Goal: Find specific page/section: Find specific page/section

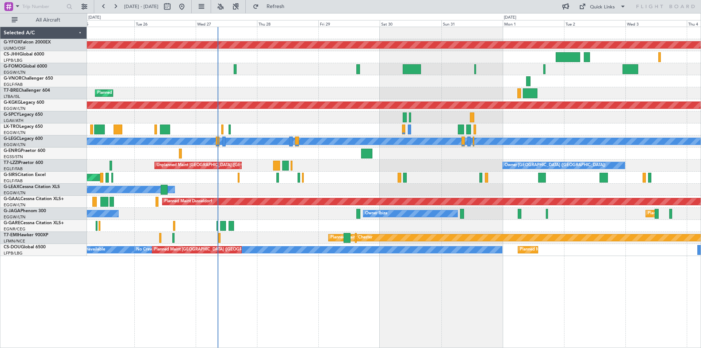
click at [479, 137] on div "AOG Maint Ostafyevo Planned Maint [GEOGRAPHIC_DATA] ([GEOGRAPHIC_DATA]) AOG Mai…" at bounding box center [394, 141] width 614 height 229
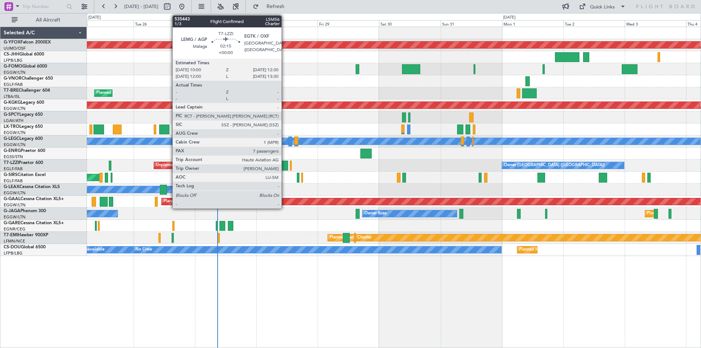
click at [285, 164] on div at bounding box center [285, 166] width 7 height 10
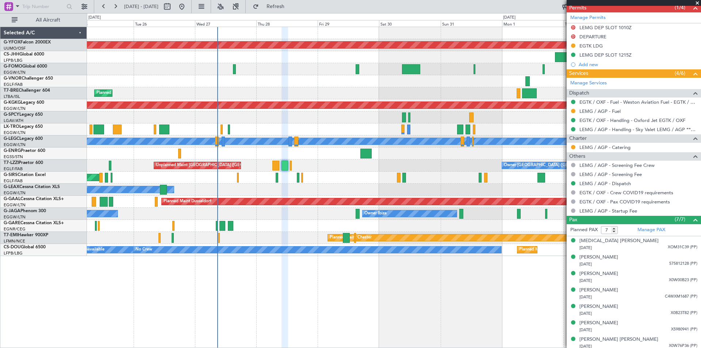
scroll to position [236, 0]
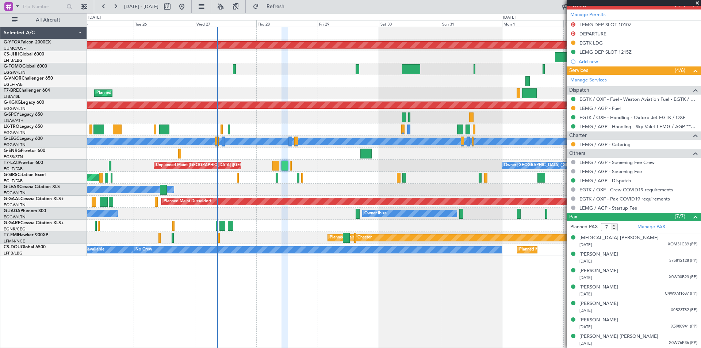
click at [698, 3] on span at bounding box center [697, 3] width 7 height 7
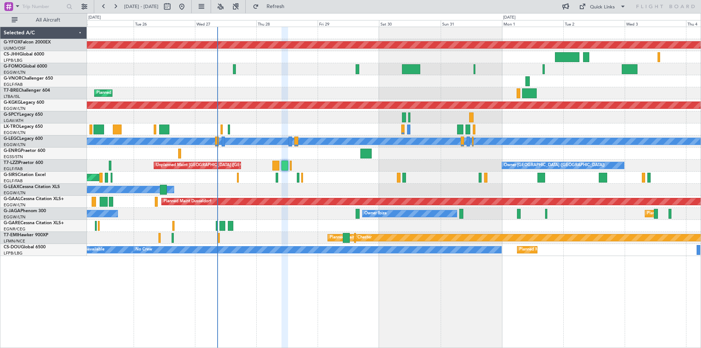
type input "0"
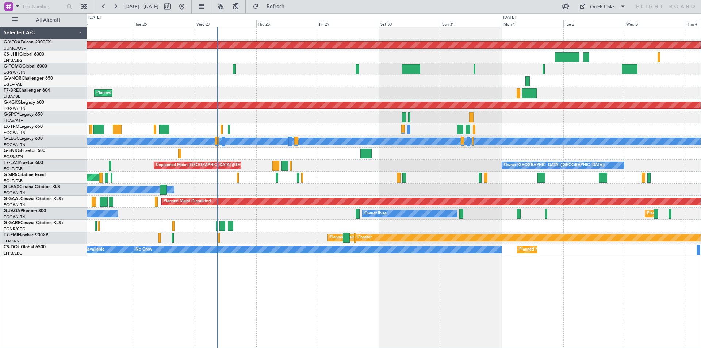
scroll to position [0, 0]
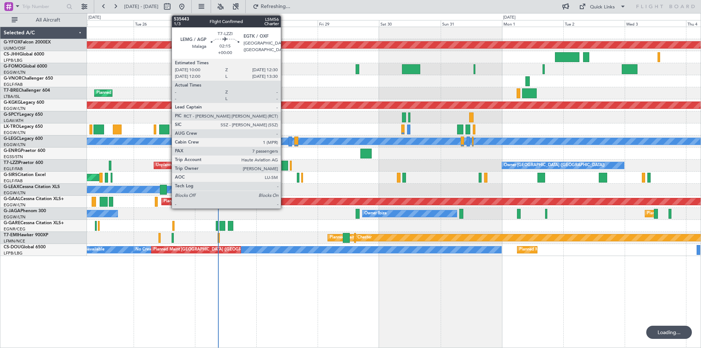
click at [284, 166] on div at bounding box center [285, 166] width 7 height 10
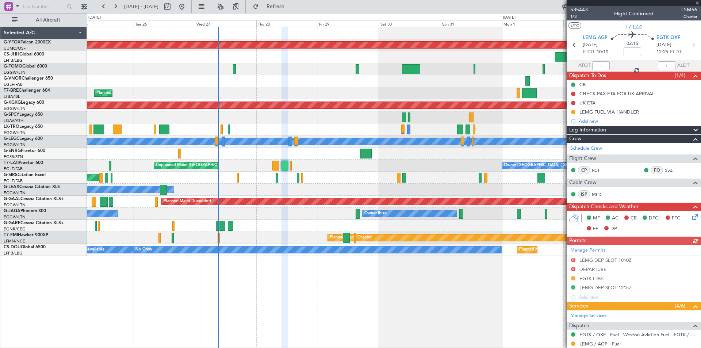
click at [579, 8] on span "535443" at bounding box center [580, 10] width 18 height 8
click at [697, 2] on span at bounding box center [697, 3] width 7 height 7
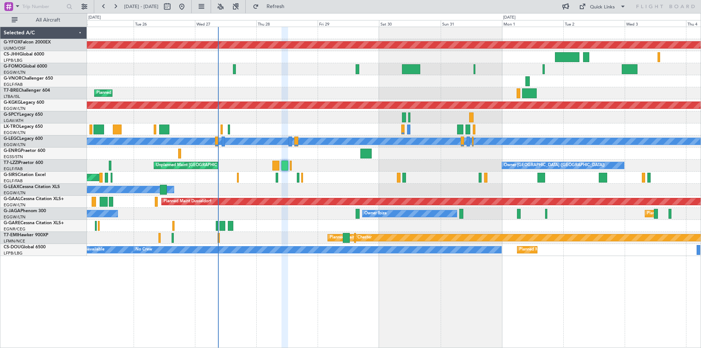
type input "0"
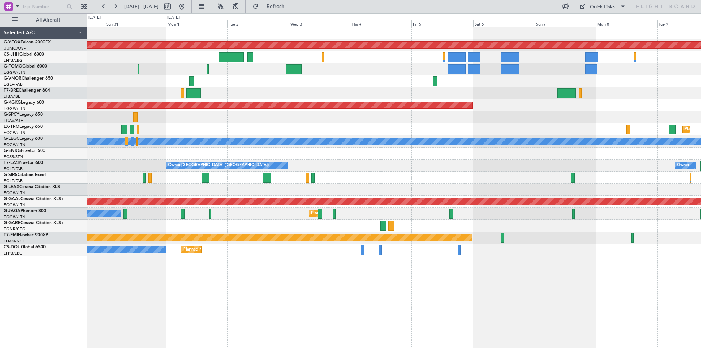
click at [214, 178] on div at bounding box center [394, 178] width 614 height 12
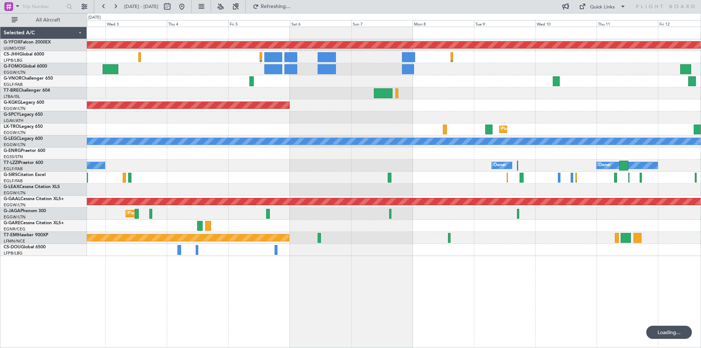
click at [288, 179] on div at bounding box center [394, 178] width 614 height 12
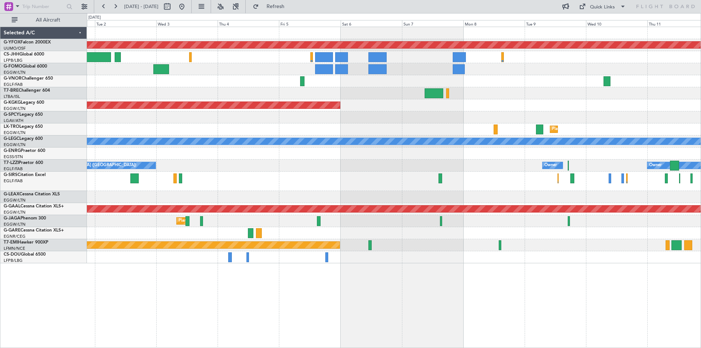
click at [614, 167] on div "Owner Owner Owner London ([GEOGRAPHIC_DATA])" at bounding box center [394, 166] width 614 height 12
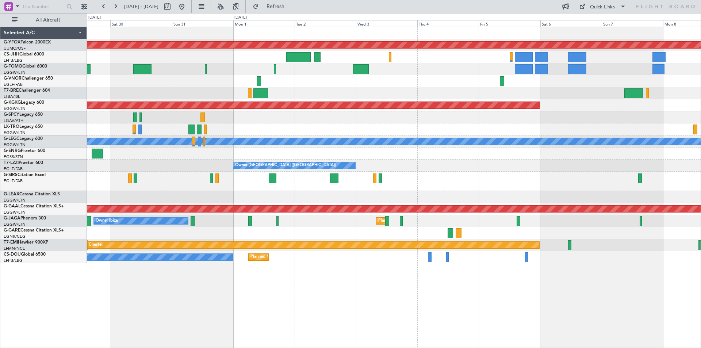
click at [541, 163] on div "Owner [GEOGRAPHIC_DATA] ([GEOGRAPHIC_DATA]) Owner Owner Unplanned Maint [GEOGRA…" at bounding box center [394, 166] width 614 height 12
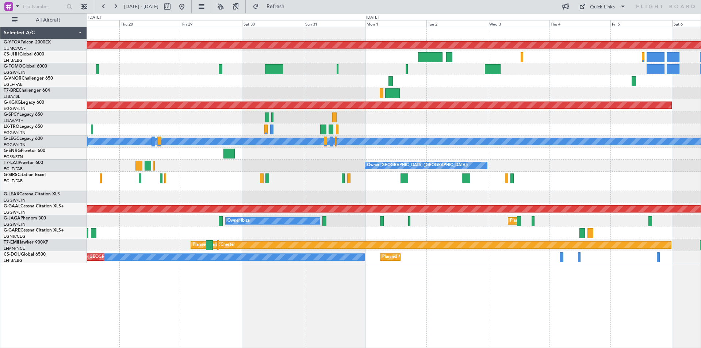
click at [503, 160] on div "Owner [GEOGRAPHIC_DATA] ([GEOGRAPHIC_DATA]) Unplanned Maint [GEOGRAPHIC_DATA] (…" at bounding box center [394, 166] width 614 height 12
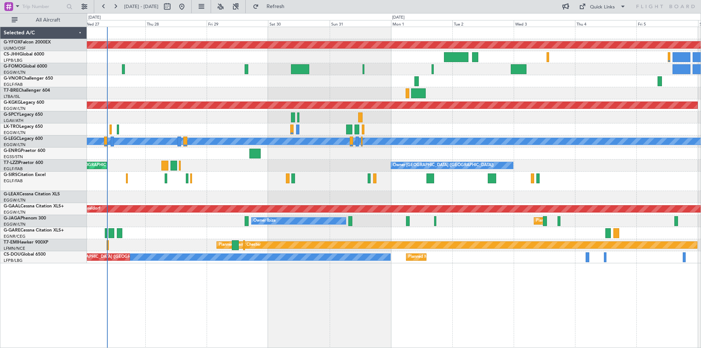
click at [237, 165] on div "Owner [GEOGRAPHIC_DATA] ([GEOGRAPHIC_DATA]) Unplanned Maint [GEOGRAPHIC_DATA] (…" at bounding box center [394, 166] width 614 height 12
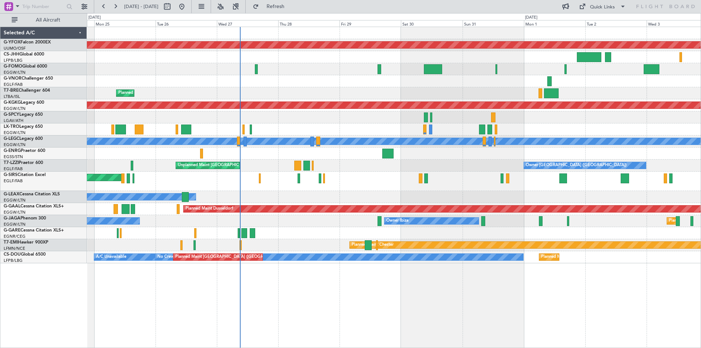
click at [638, 146] on div "AOG Maint Ostafyevo Planned Maint [GEOGRAPHIC_DATA] ([GEOGRAPHIC_DATA]) Planned…" at bounding box center [394, 145] width 614 height 236
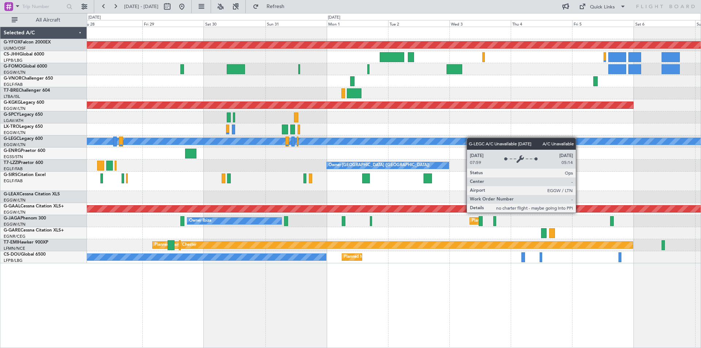
click at [0, 140] on html "[DATE] - [DATE] Refresh Quick Links All Aircraft AOG Maint Ostafyevo Planned Ma…" at bounding box center [350, 174] width 701 height 348
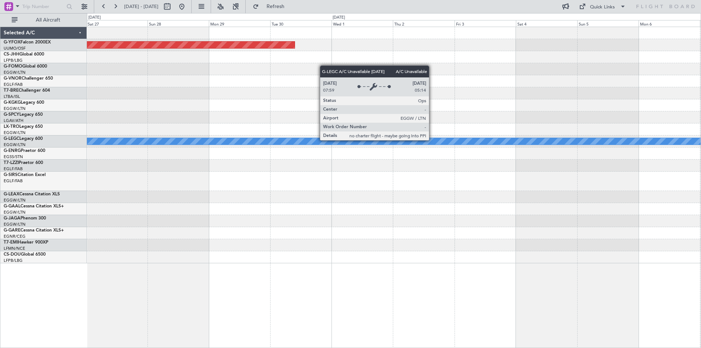
click at [0, 132] on html "[DATE] - [DATE] Refresh Quick Links All Aircraft AOG Maint Ostafyevo A/C Unavai…" at bounding box center [350, 174] width 701 height 348
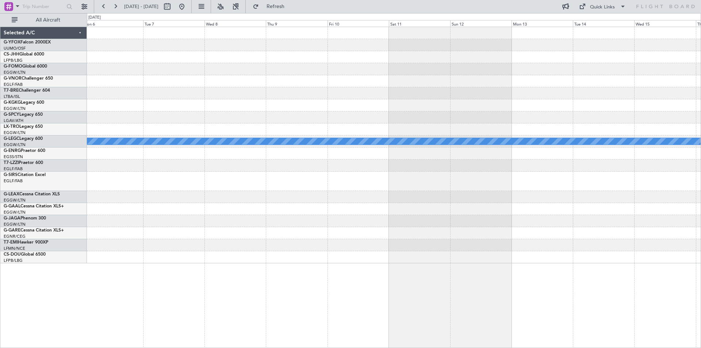
click at [231, 129] on div "A/C Unavailable [GEOGRAPHIC_DATA] ([GEOGRAPHIC_DATA])" at bounding box center [394, 145] width 614 height 236
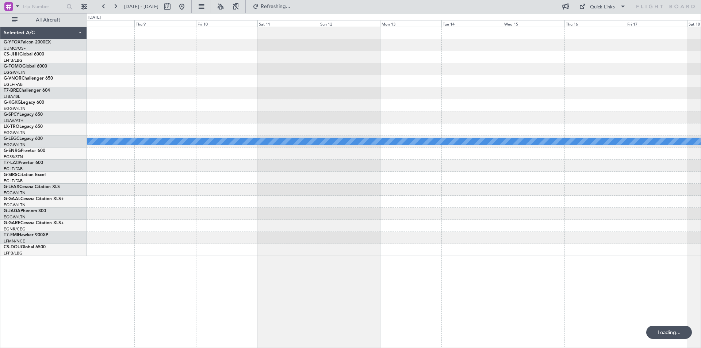
click at [62, 110] on div "A/C Unavailable [GEOGRAPHIC_DATA] ([GEOGRAPHIC_DATA]) Selected A/C G-YFOX Falco…" at bounding box center [350, 180] width 701 height 335
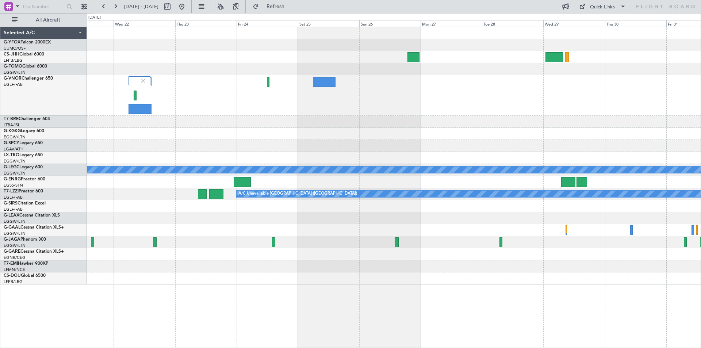
click at [434, 96] on div at bounding box center [394, 95] width 614 height 41
click at [188, 8] on button at bounding box center [182, 7] width 12 height 12
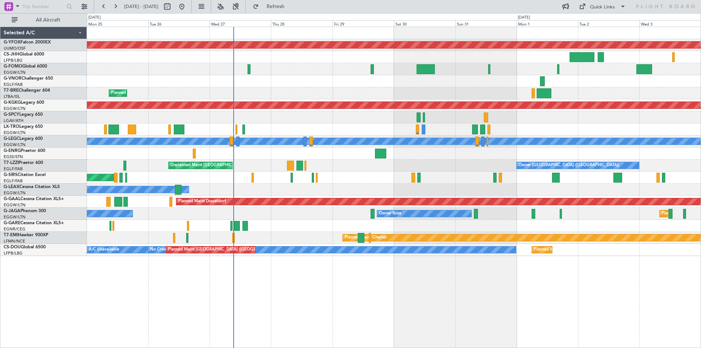
click at [383, 127] on div "Planned Maint [GEOGRAPHIC_DATA] ([GEOGRAPHIC_DATA])" at bounding box center [394, 129] width 614 height 12
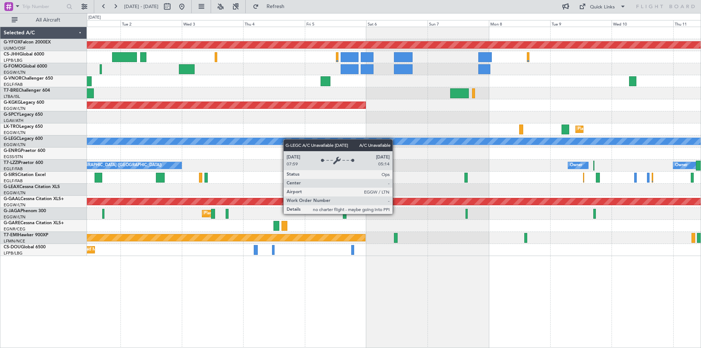
click at [39, 141] on div "AOG Maint Ostafyevo AOG Maint [GEOGRAPHIC_DATA] ([GEOGRAPHIC_DATA]) Planned [GE…" at bounding box center [350, 180] width 701 height 335
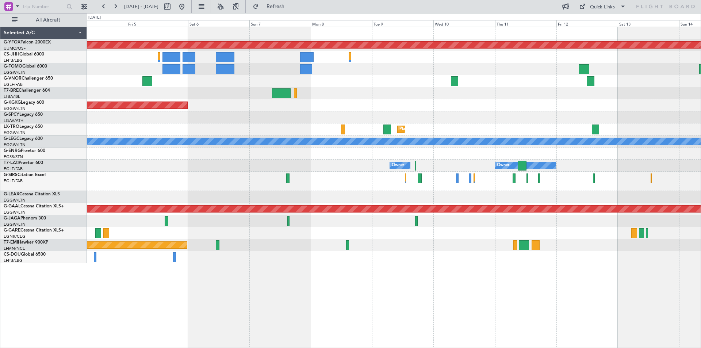
click at [517, 178] on div "AOG Maint Ostafyevo AOG Maint [GEOGRAPHIC_DATA] ([GEOGRAPHIC_DATA]) Planned [GE…" at bounding box center [394, 145] width 614 height 236
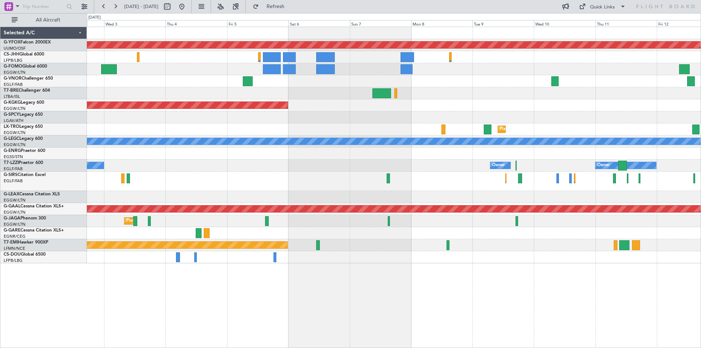
click at [359, 149] on div at bounding box center [394, 154] width 614 height 12
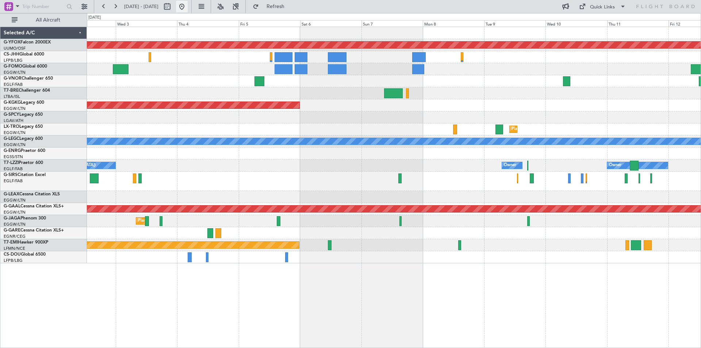
click at [188, 3] on button at bounding box center [182, 7] width 12 height 12
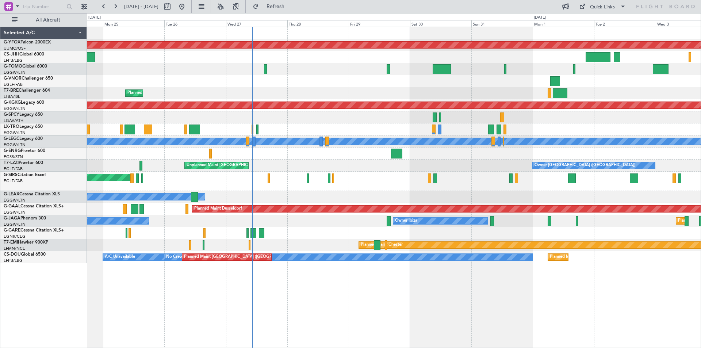
click at [354, 98] on div "Planned Maint Warsaw ([GEOGRAPHIC_DATA])" at bounding box center [394, 93] width 614 height 12
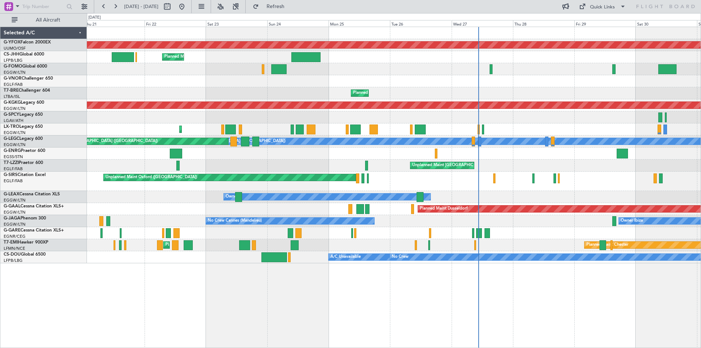
click at [517, 149] on div "AOG Maint Ostafyevo Planned Maint [GEOGRAPHIC_DATA] ([GEOGRAPHIC_DATA]) Planned…" at bounding box center [394, 145] width 614 height 236
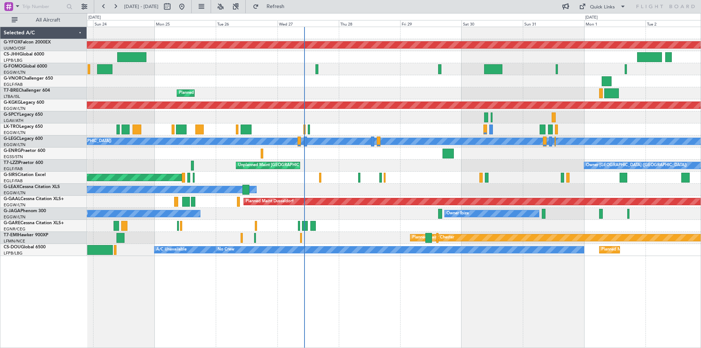
click at [379, 116] on div "AOG Maint Ostafyevo Planned Maint [GEOGRAPHIC_DATA] ([GEOGRAPHIC_DATA]) Planned…" at bounding box center [394, 141] width 614 height 229
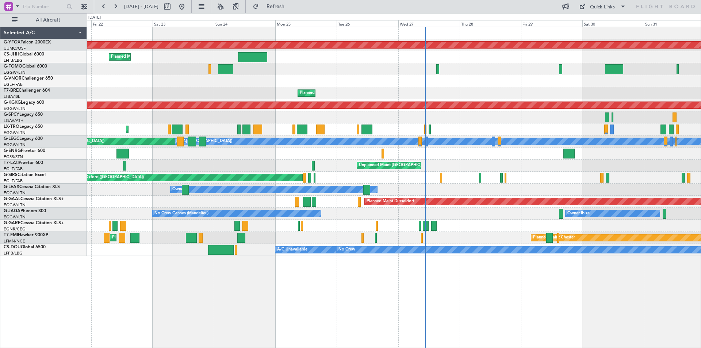
click at [284, 150] on div at bounding box center [394, 154] width 614 height 12
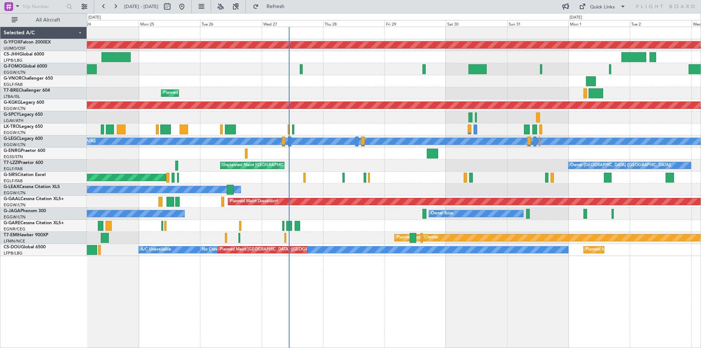
click at [452, 91] on div "AOG Maint Ostafyevo Planned Maint [GEOGRAPHIC_DATA] ([GEOGRAPHIC_DATA]) Planned…" at bounding box center [394, 141] width 614 height 229
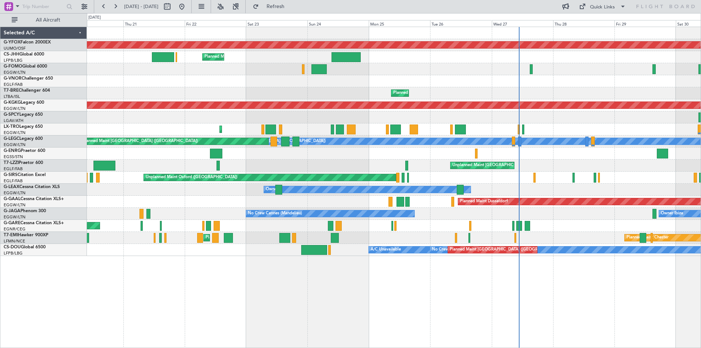
click at [564, 126] on div "Planned Maint [GEOGRAPHIC_DATA] ([GEOGRAPHIC_DATA])" at bounding box center [394, 129] width 614 height 12
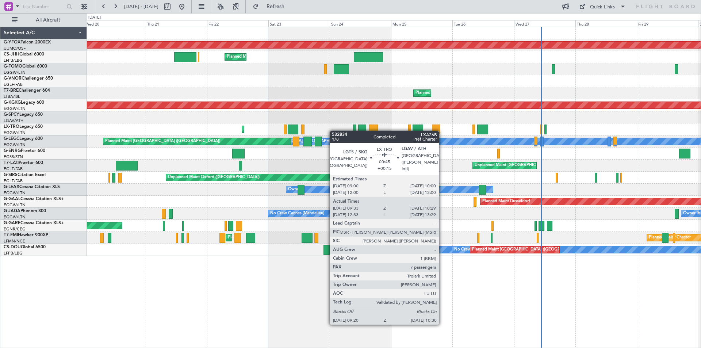
click at [435, 131] on div "Planned Maint [GEOGRAPHIC_DATA] ([GEOGRAPHIC_DATA])" at bounding box center [394, 129] width 614 height 12
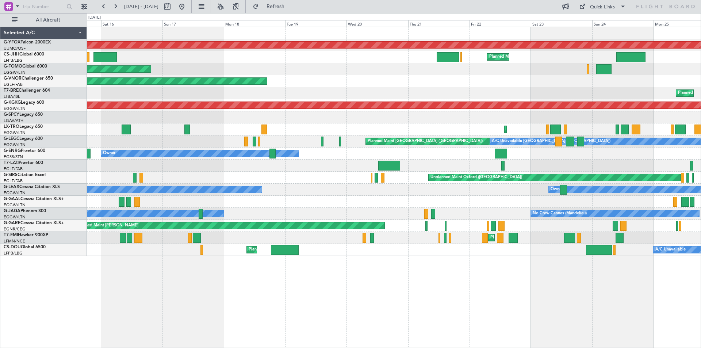
click at [374, 122] on div "AOG Maint Ostafyevo Planned Maint [GEOGRAPHIC_DATA] ([GEOGRAPHIC_DATA]) Planned…" at bounding box center [394, 141] width 614 height 229
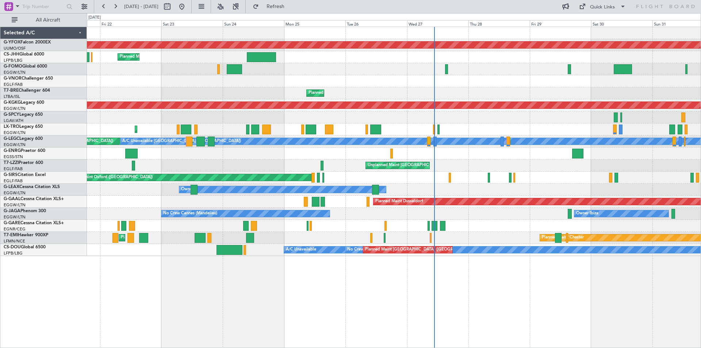
click at [163, 124] on div "AOG Maint Ostafyevo Planned Maint [GEOGRAPHIC_DATA] ([GEOGRAPHIC_DATA]) Planned…" at bounding box center [394, 141] width 614 height 229
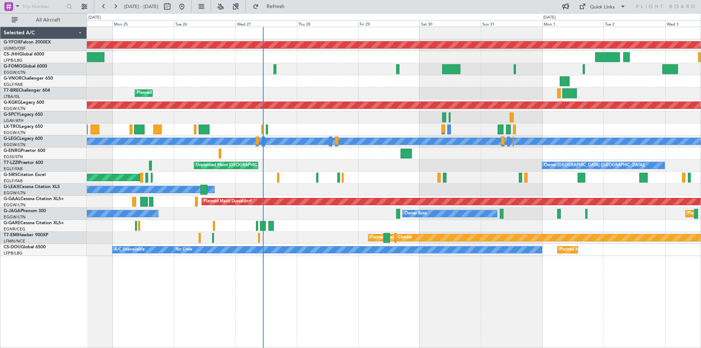
click at [393, 92] on div "Planned Maint Warsaw ([GEOGRAPHIC_DATA])" at bounding box center [394, 93] width 614 height 12
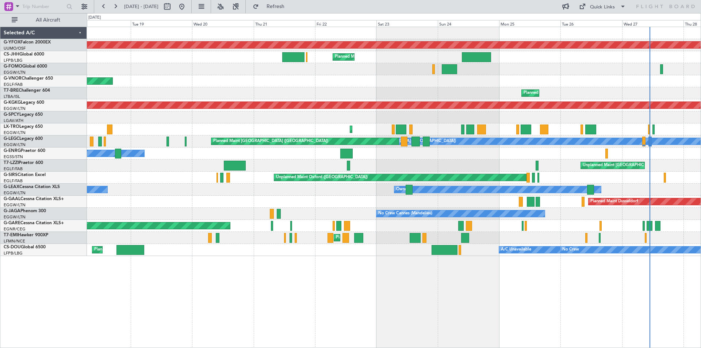
click at [700, 99] on div "AOG Maint Ostafyevo Planned Maint [GEOGRAPHIC_DATA] ([GEOGRAPHIC_DATA]) Planned…" at bounding box center [394, 141] width 614 height 229
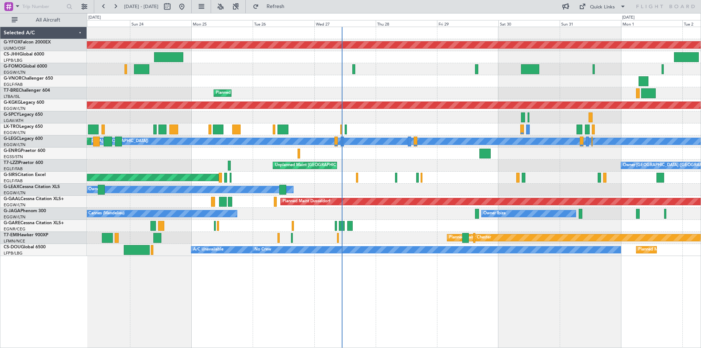
click at [236, 146] on div "A/C Unavailable [GEOGRAPHIC_DATA] ([GEOGRAPHIC_DATA]) Planned Maint [GEOGRAPHIC…" at bounding box center [394, 142] width 614 height 12
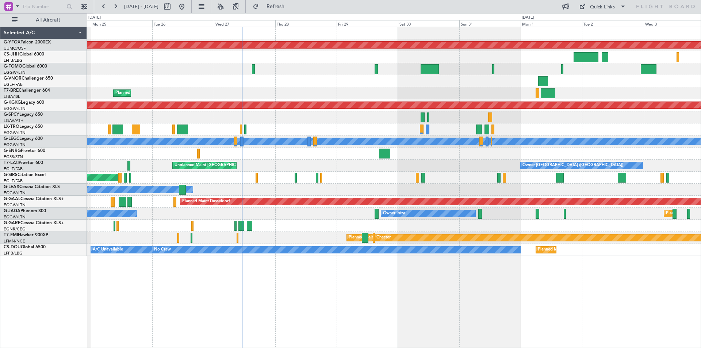
click at [374, 121] on div at bounding box center [394, 117] width 614 height 12
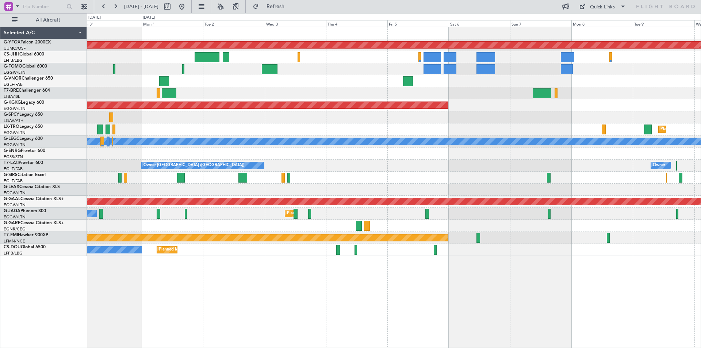
click at [149, 196] on div "Planned Maint Dusseldorf" at bounding box center [394, 202] width 614 height 12
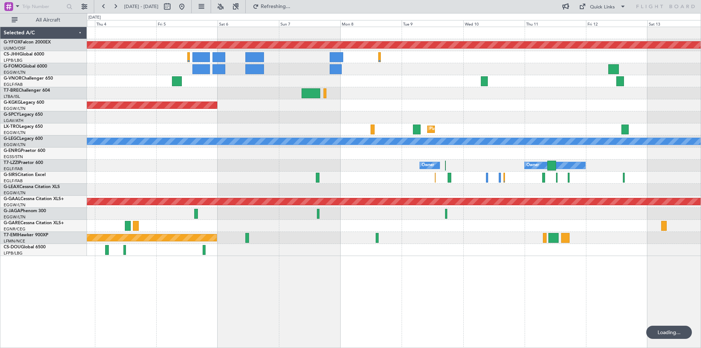
click at [277, 188] on div at bounding box center [394, 190] width 614 height 12
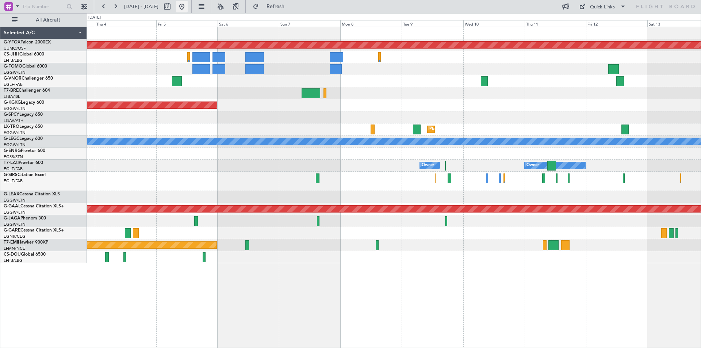
click at [188, 5] on button at bounding box center [182, 7] width 12 height 12
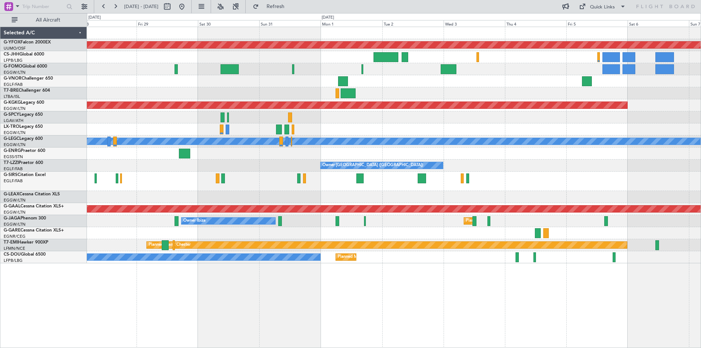
click at [295, 169] on div "Owner [GEOGRAPHIC_DATA] ([GEOGRAPHIC_DATA]) Owner Unplanned Maint [GEOGRAPHIC_D…" at bounding box center [394, 166] width 614 height 12
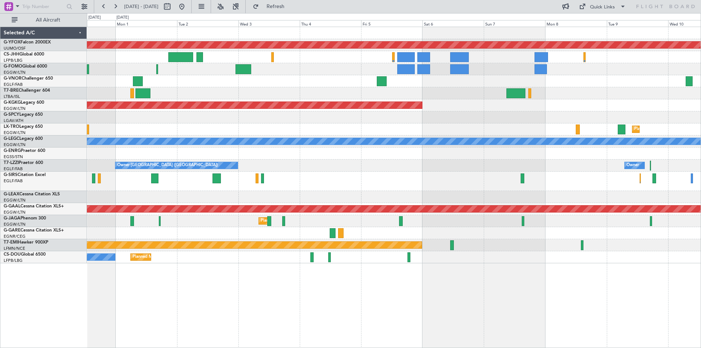
click at [274, 167] on div "Owner [GEOGRAPHIC_DATA] ([GEOGRAPHIC_DATA]) Owner Owner" at bounding box center [394, 166] width 614 height 12
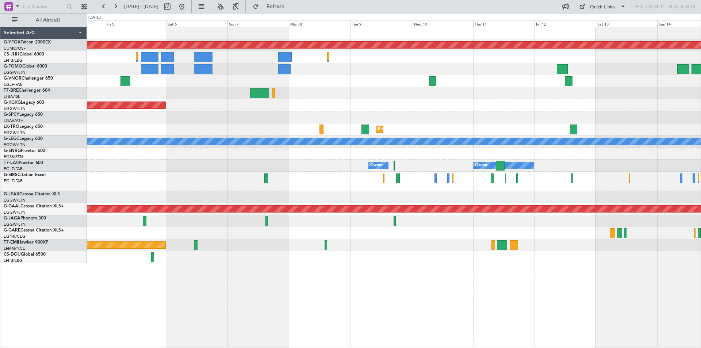
click at [239, 161] on div "AOG Maint Ostafyevo AOG Maint [GEOGRAPHIC_DATA] ([GEOGRAPHIC_DATA]) Planned [GE…" at bounding box center [394, 145] width 614 height 236
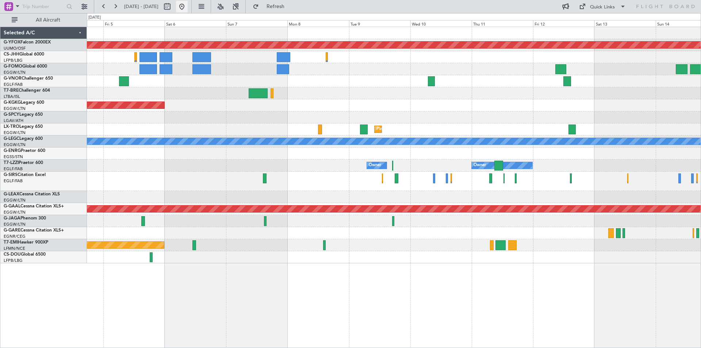
click at [188, 8] on button at bounding box center [182, 7] width 12 height 12
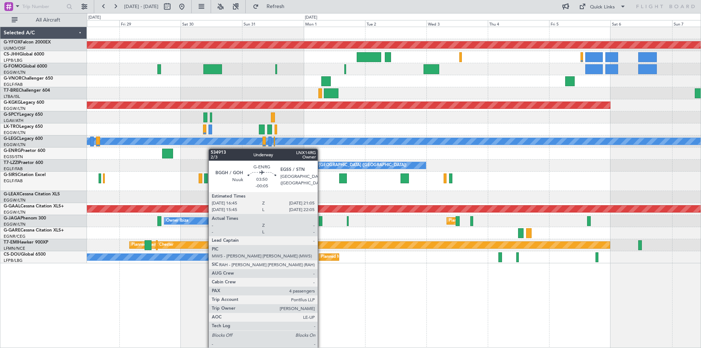
click at [0, 132] on html "22 Aug 2025 - 01 Sep 2025 Refresh Quick Links All Aircraft AOG Maint Ostafyevo …" at bounding box center [350, 174] width 701 height 348
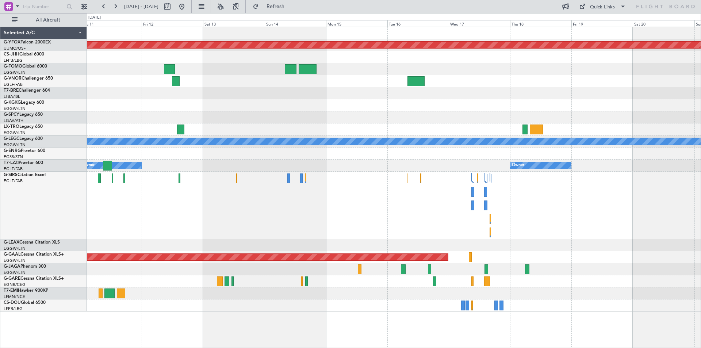
click at [10, 91] on div "AOG Maint Ostafyevo Planned Maint Dusseldorf A/C Unavailable London (Luton) Own…" at bounding box center [350, 180] width 701 height 335
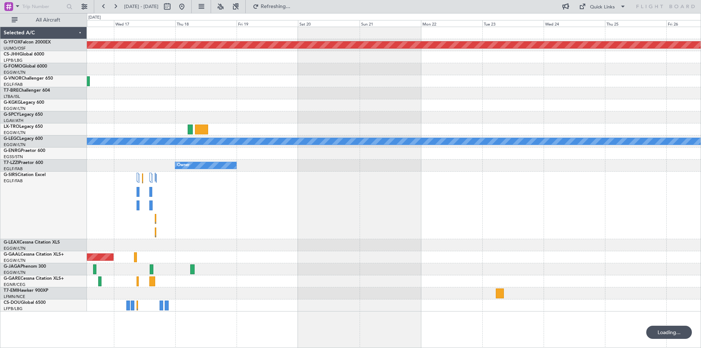
click at [476, 118] on div at bounding box center [394, 117] width 614 height 12
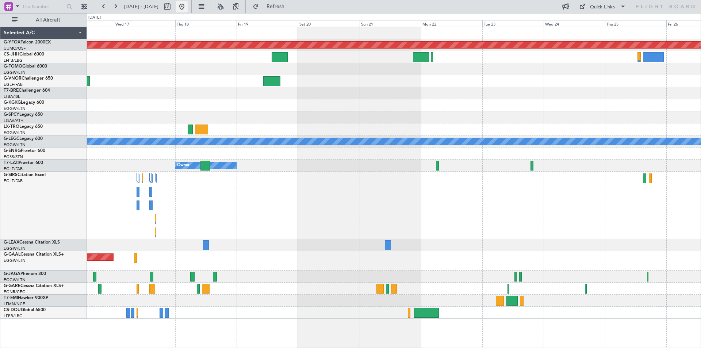
click at [188, 5] on button at bounding box center [182, 7] width 12 height 12
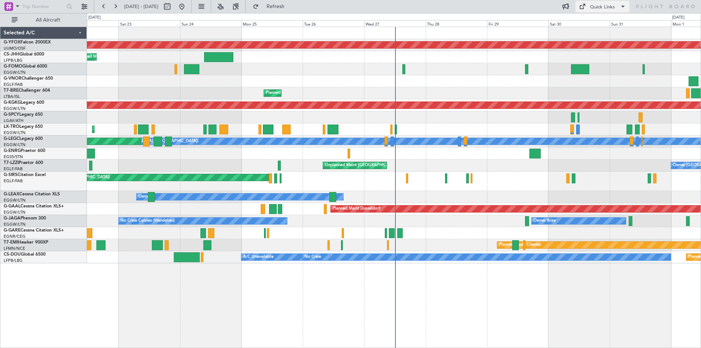
click at [600, 8] on div "Quick Links" at bounding box center [602, 7] width 25 height 7
click at [596, 23] on button "Trip Builder" at bounding box center [603, 24] width 55 height 18
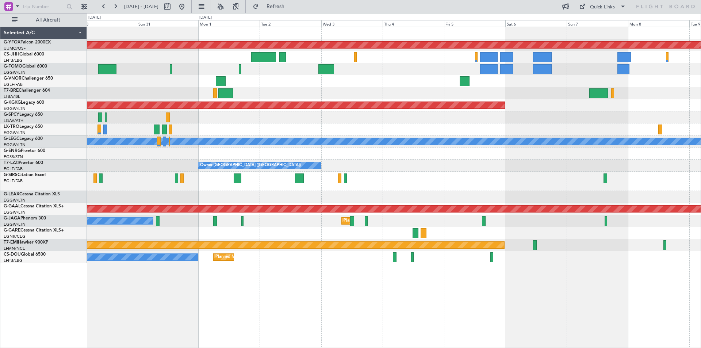
click at [55, 99] on div "AOG Maint Ostafyevo AOG Maint Istanbul (Ataturk) Planned Maint Dusseldorf A/C U…" at bounding box center [350, 180] width 701 height 335
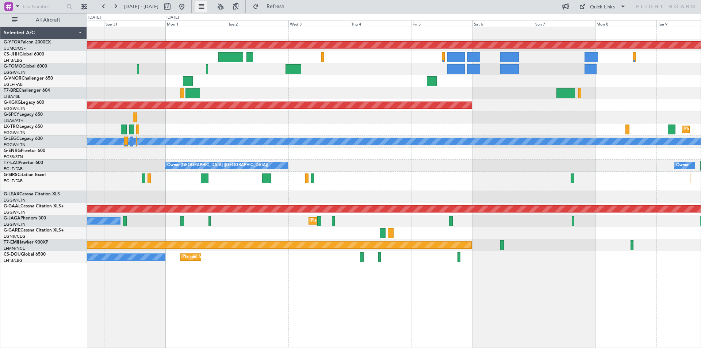
drag, startPoint x: 204, startPoint y: 6, endPoint x: 222, endPoint y: 10, distance: 18.0
click at [188, 6] on button at bounding box center [182, 7] width 12 height 12
